Goal: Transaction & Acquisition: Obtain resource

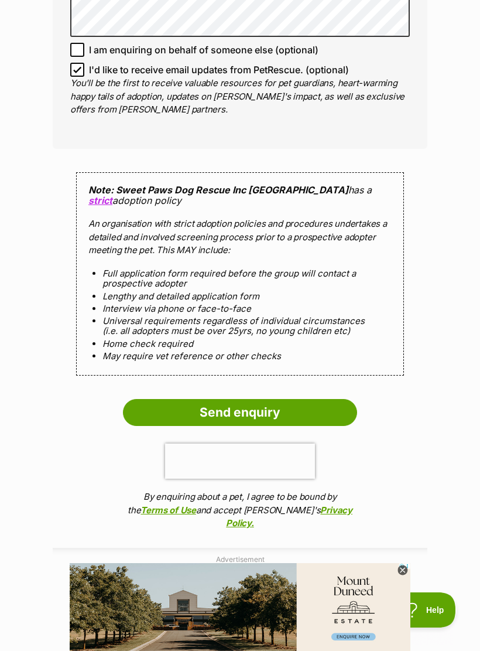
scroll to position [967, 0]
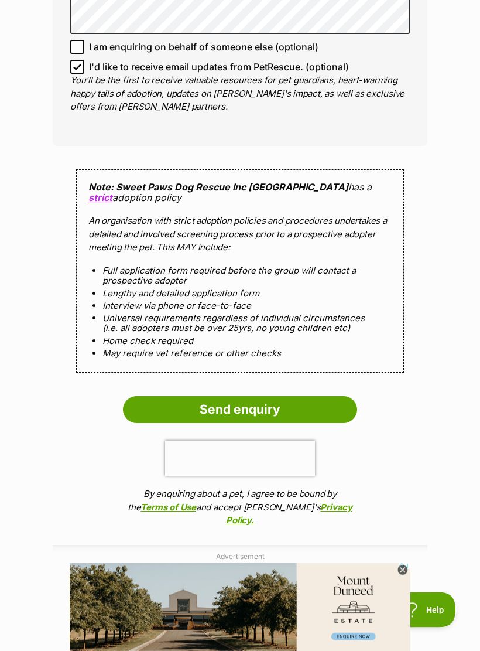
click at [253, 397] on input "Send enquiry" at bounding box center [240, 410] width 234 height 27
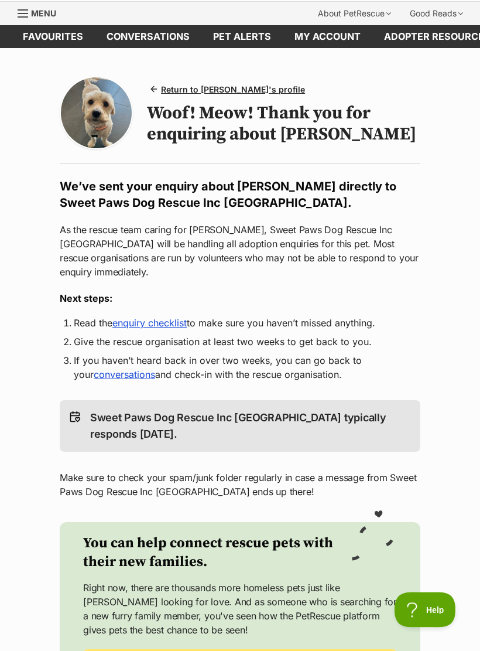
scroll to position [39, 0]
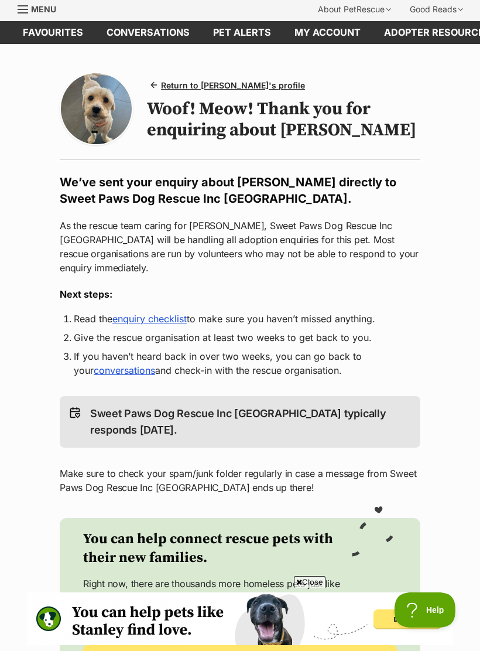
click at [161, 313] on link "enquiry checklist" at bounding box center [149, 319] width 74 height 12
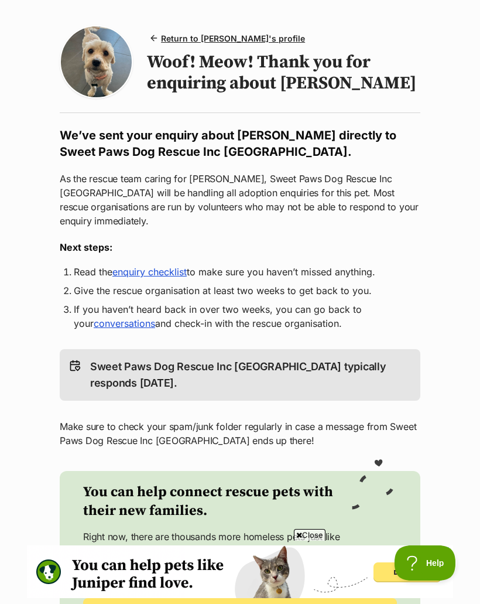
scroll to position [0, 0]
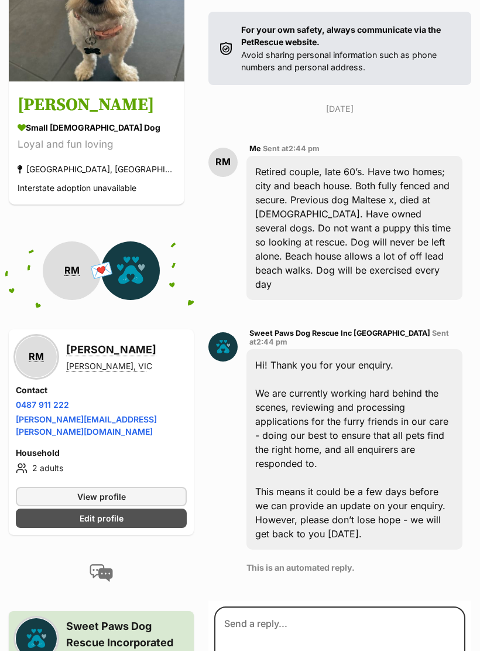
scroll to position [220, 0]
click at [124, 490] on span "View profile" at bounding box center [101, 496] width 49 height 12
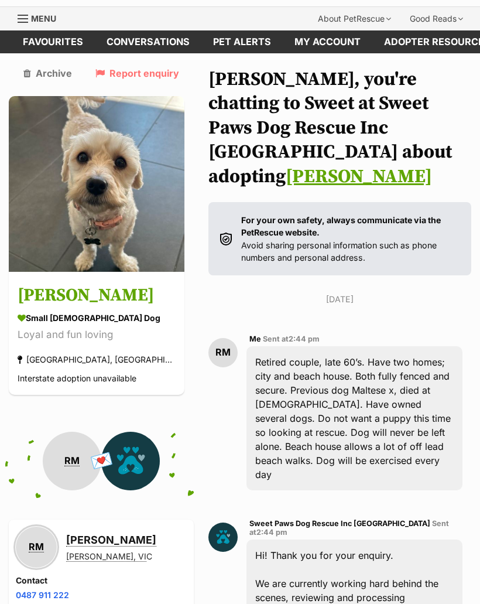
scroll to position [0, 0]
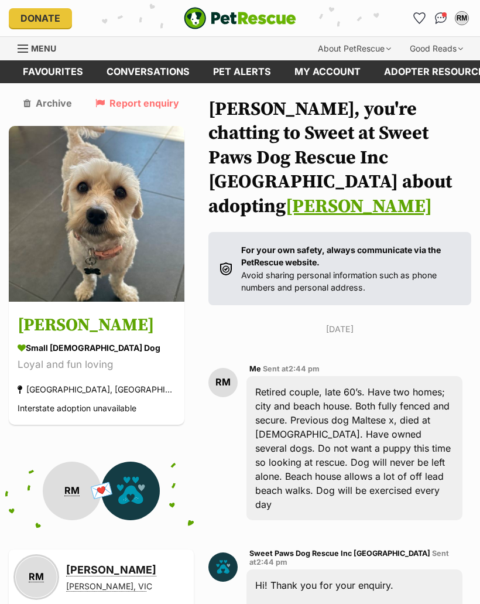
click at [33, 50] on span "Menu" at bounding box center [43, 48] width 25 height 10
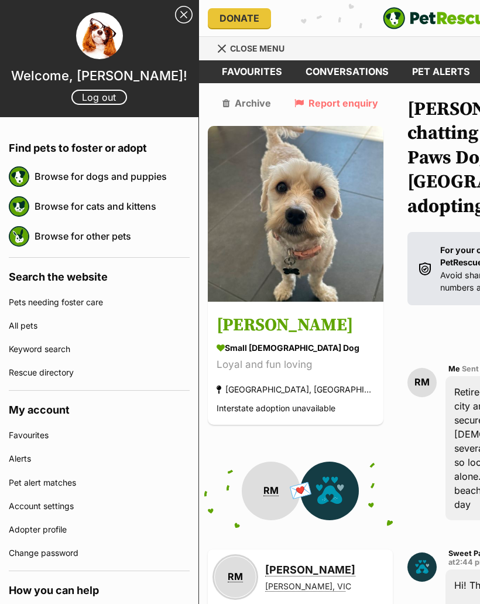
click at [102, 179] on link "Browse for dogs and puppies" at bounding box center [112, 176] width 155 height 25
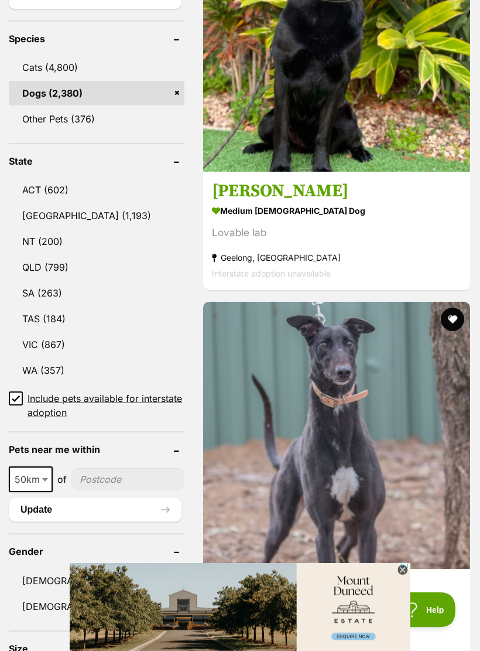
scroll to position [594, 0]
click at [57, 332] on link "VIC (867)" at bounding box center [97, 344] width 176 height 25
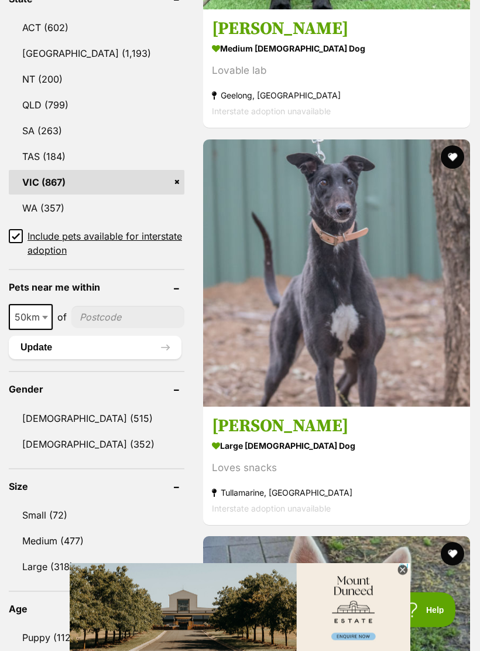
scroll to position [760, 0]
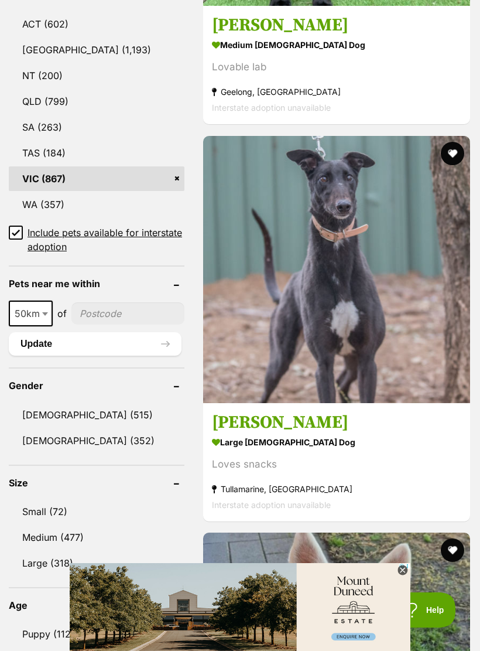
click at [49, 301] on span at bounding box center [46, 314] width 12 height 26
select select "100"
click at [121, 302] on input"] "postcode" at bounding box center [130, 313] width 109 height 22
type input"] "3206"
click at [97, 332] on button "Update" at bounding box center [95, 343] width 173 height 23
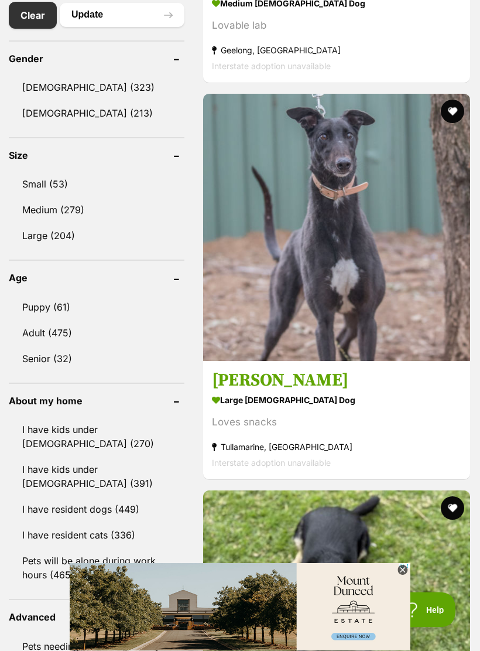
scroll to position [743, 0]
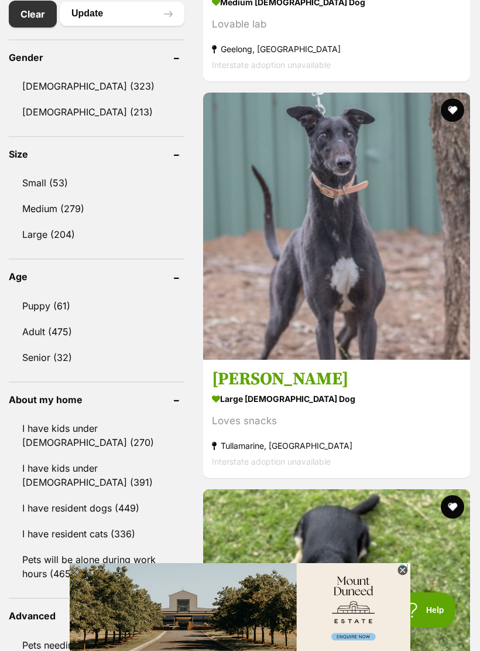
click at [57, 179] on link "Small (53)" at bounding box center [97, 182] width 176 height 25
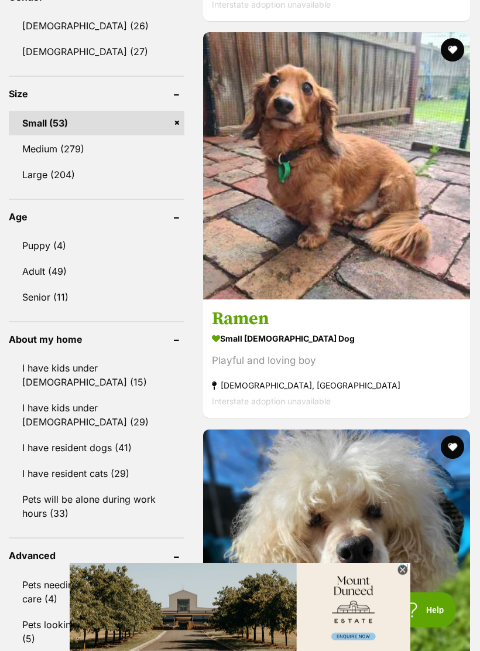
scroll to position [834, 0]
click at [55, 269] on link "Adult (49)" at bounding box center [97, 271] width 176 height 25
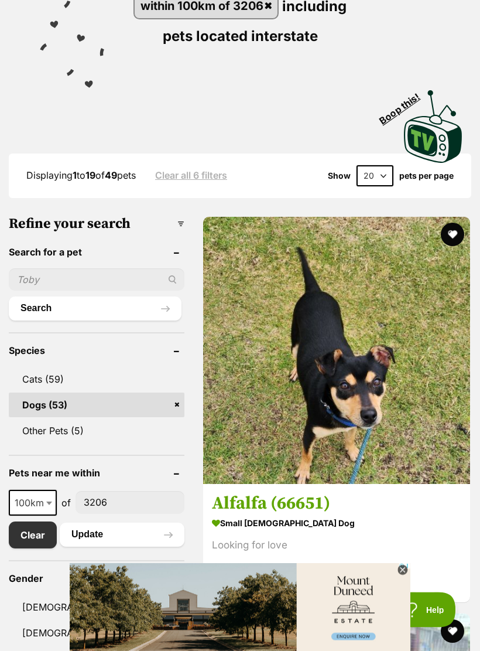
scroll to position [254, 0]
click at [405, 571] on icon at bounding box center [403, 570] width 10 height 10
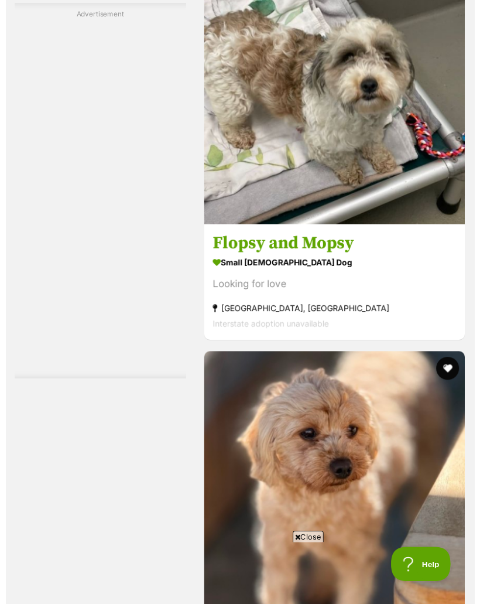
scroll to position [3018, 0]
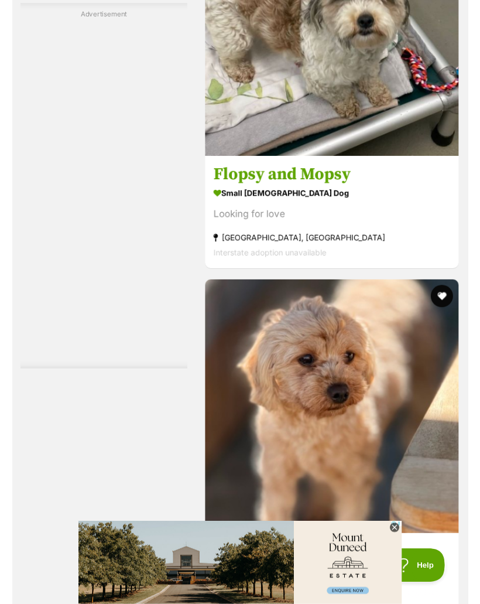
scroll to position [3115, 0]
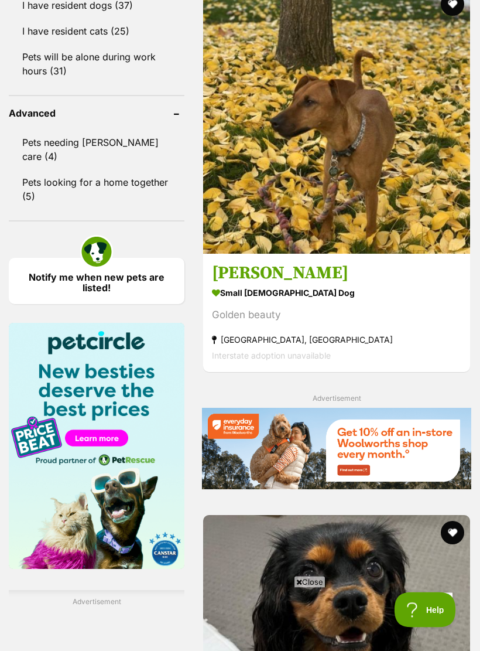
scroll to position [1277, 0]
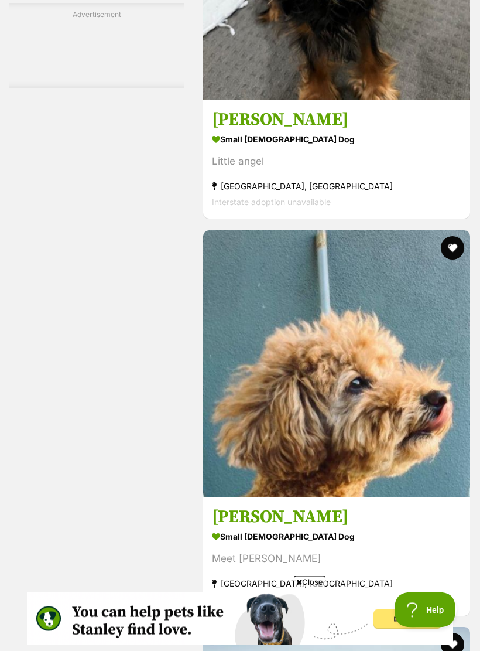
scroll to position [1961, 0]
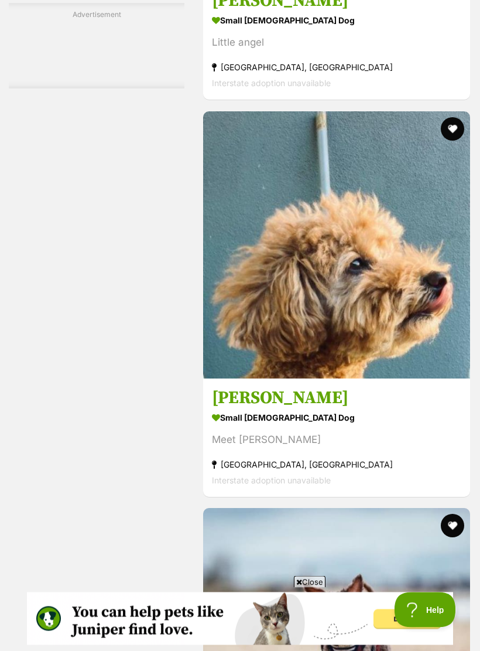
scroll to position [2079, 0]
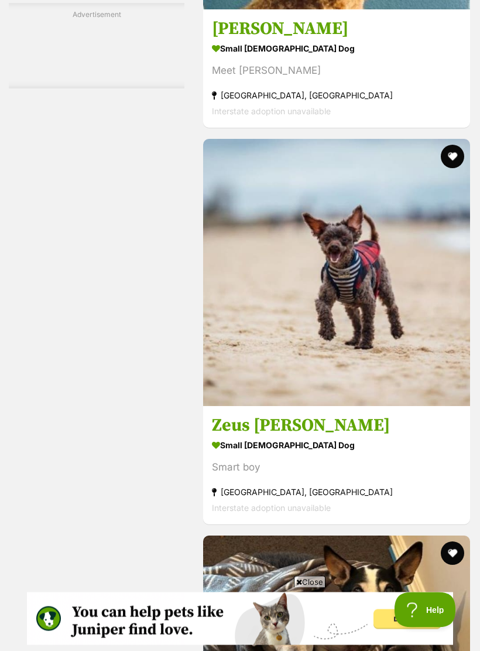
scroll to position [2447, 0]
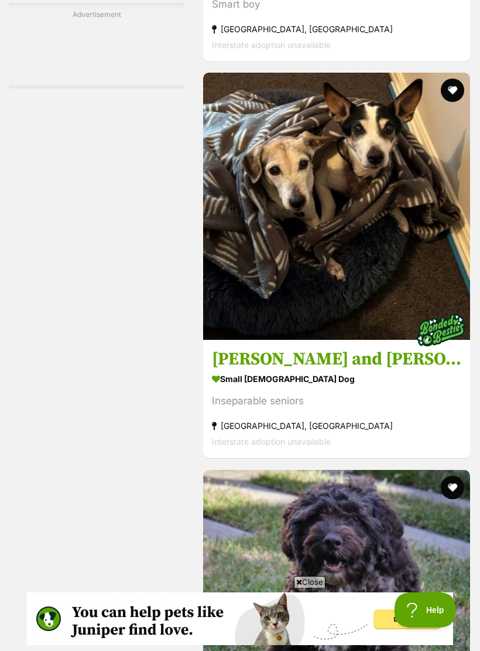
scroll to position [0, 0]
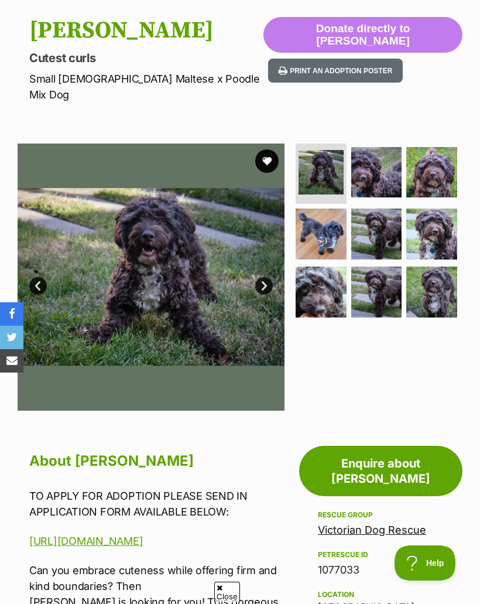
click at [262, 277] on link "Next" at bounding box center [264, 286] width 18 height 18
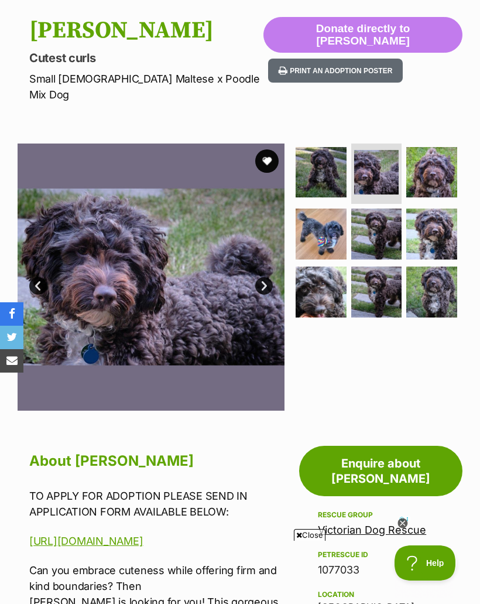
click at [264, 277] on link "Next" at bounding box center [264, 286] width 18 height 18
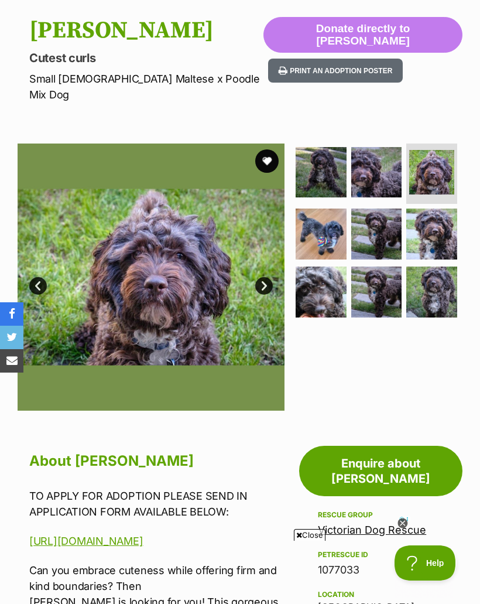
click at [267, 277] on link "Next" at bounding box center [264, 286] width 18 height 18
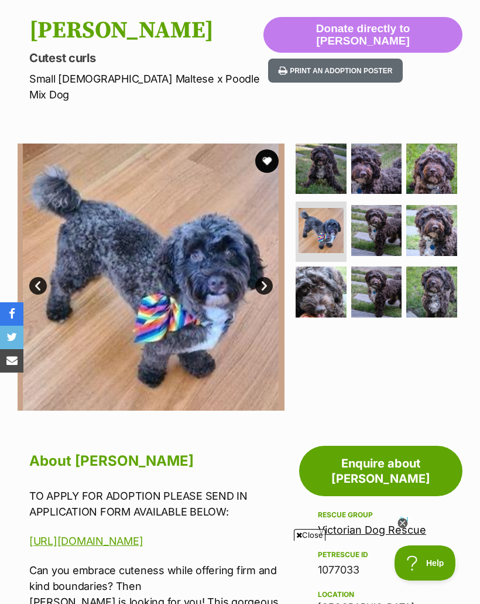
click at [264, 277] on link "Next" at bounding box center [264, 286] width 18 height 18
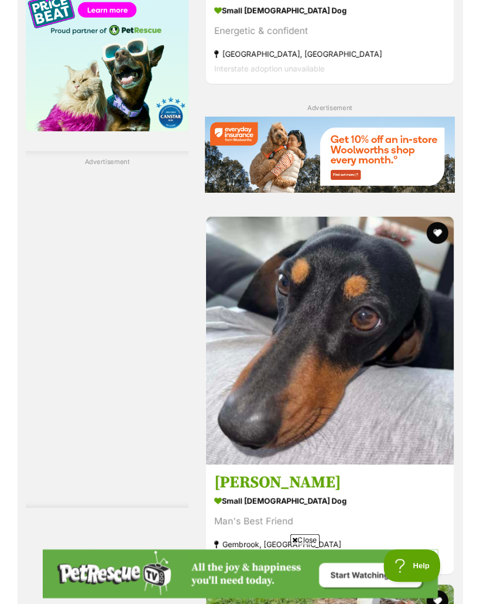
scroll to position [1694, 0]
